Goal: Use online tool/utility: Utilize a website feature to perform a specific function

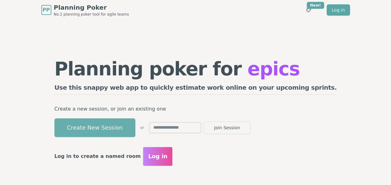
click at [122, 126] on button "Create New Session" at bounding box center [94, 127] width 81 height 19
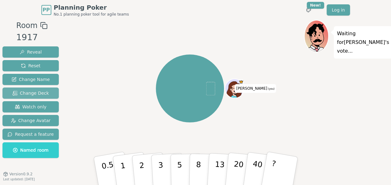
click at [37, 92] on span "Change Deck" at bounding box center [30, 93] width 36 height 6
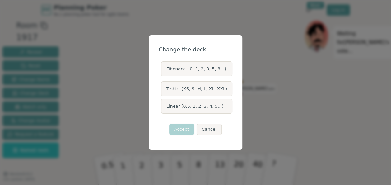
click at [182, 90] on label "T-shirt (XS, S, M, L, XL, XXL)" at bounding box center [196, 88] width 71 height 15
click at [163, 90] on button "T-shirt (XS, S, M, L, XL, XXL)" at bounding box center [160, 88] width 5 height 5
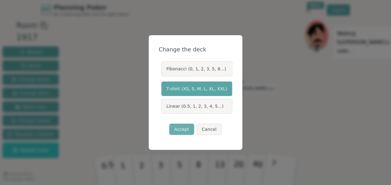
click at [182, 126] on button "Accept" at bounding box center [181, 128] width 25 height 11
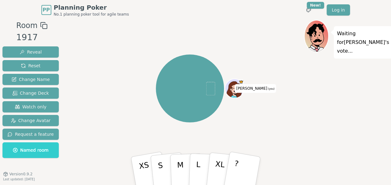
click at [43, 25] on icon at bounding box center [43, 25] width 7 height 7
click at [43, 24] on rect at bounding box center [45, 26] width 4 height 4
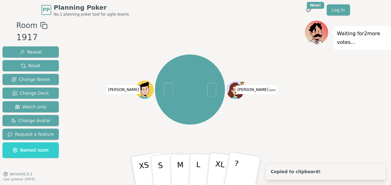
click at [194, 17] on div "PP Planning Poker No.1 planning poker tool for agile teams Toggle theme New! Lo…" at bounding box center [195, 10] width 308 height 20
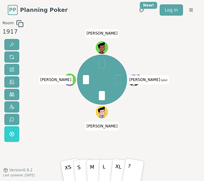
scroll to position [10, 0]
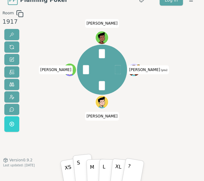
click at [80, 165] on button "S" at bounding box center [82, 168] width 21 height 30
click at [14, 48] on button at bounding box center [11, 46] width 15 height 11
click at [67, 171] on p "XS" at bounding box center [68, 169] width 10 height 22
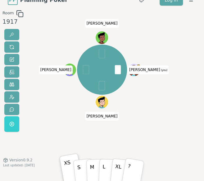
click at [50, 98] on div "[PERSON_NAME] (you) [PERSON_NAME] [PERSON_NAME]" at bounding box center [102, 69] width 105 height 97
click at [45, 102] on div "Room 1917 [PERSON_NAME] (you) [PERSON_NAME] [PERSON_NAME] XS S M L XL ? Version…" at bounding box center [102, 95] width 204 height 171
click at [80, 169] on button "S" at bounding box center [82, 168] width 21 height 30
